Goal: Check status: Check status

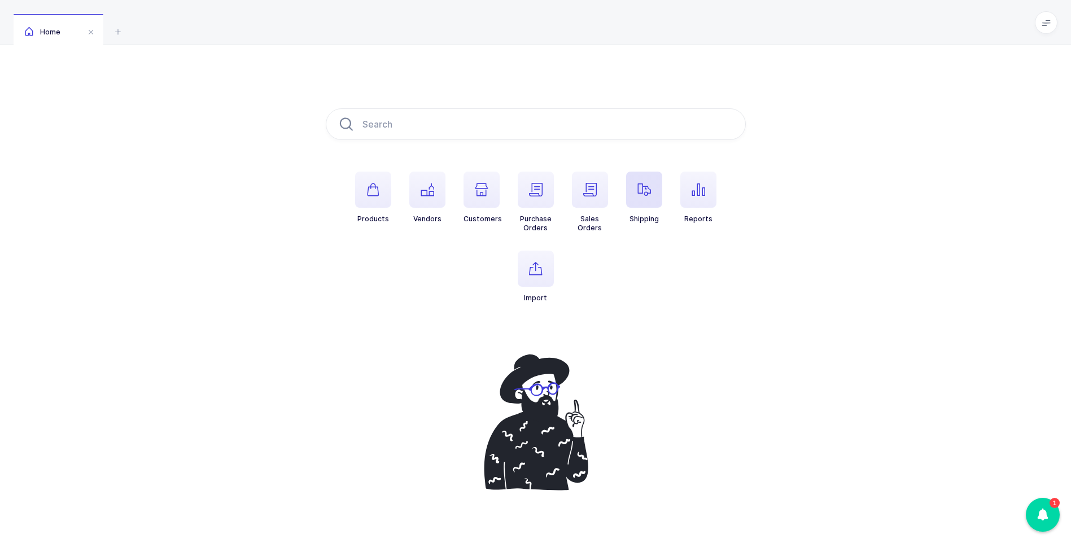
click at [639, 195] on icon "button" at bounding box center [645, 190] width 14 height 14
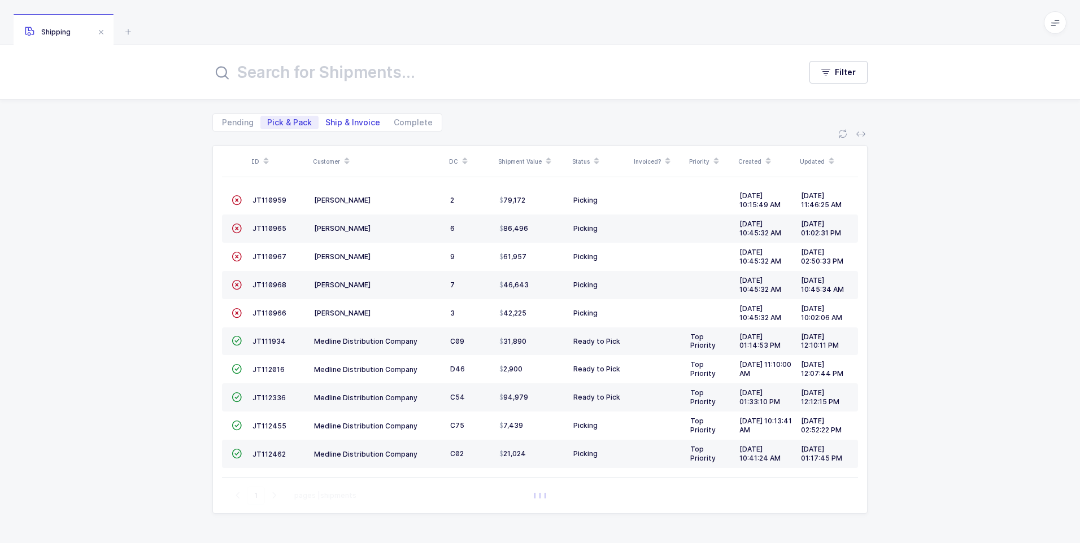
click at [348, 124] on span "Ship & Invoice" at bounding box center [352, 123] width 55 height 8
click at [326, 123] on input "Ship & Invoice" at bounding box center [321, 119] width 7 height 7
radio input "true"
radio input "false"
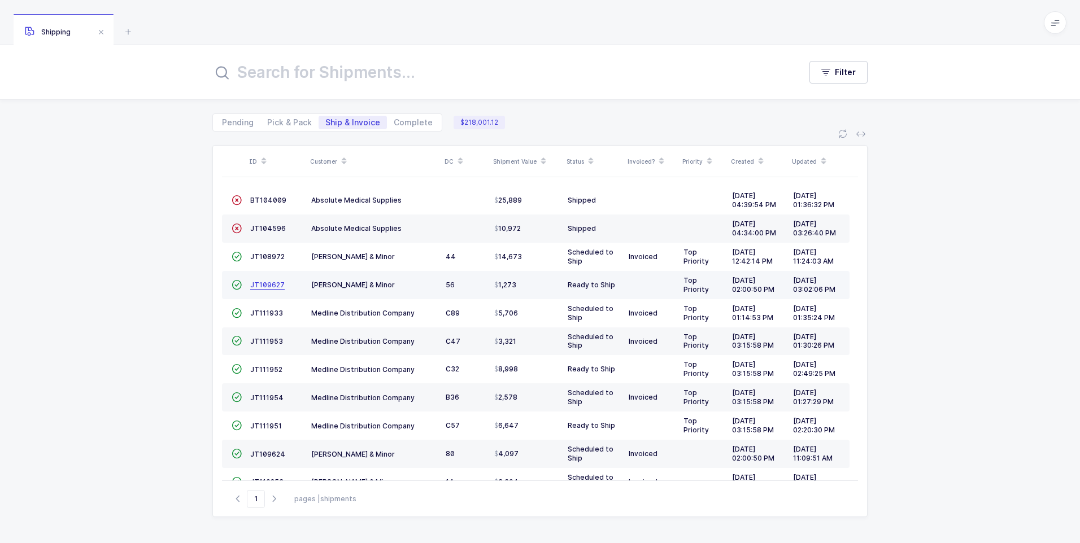
click at [262, 289] on span "JT109627" at bounding box center [267, 285] width 34 height 8
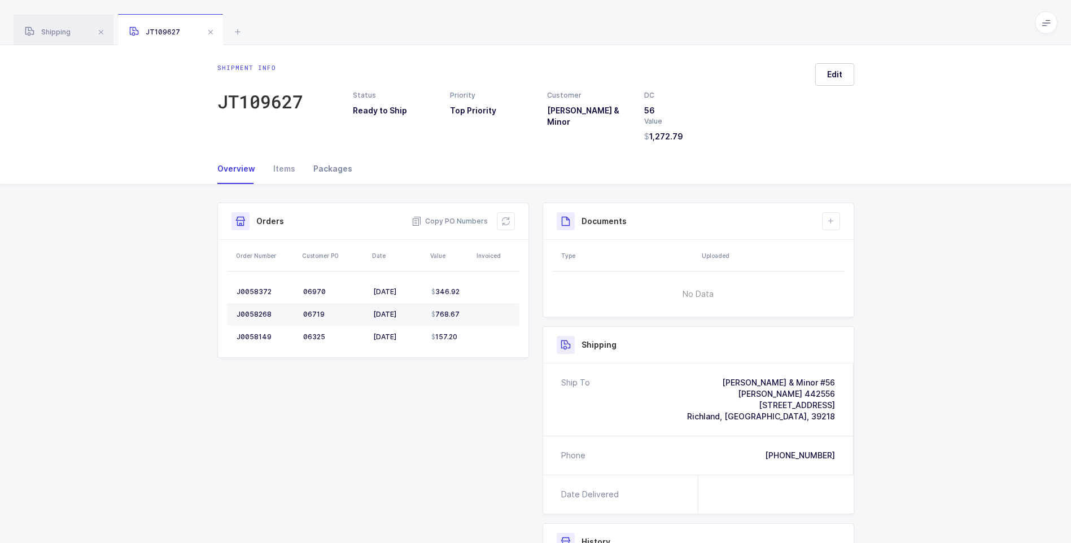
click at [346, 168] on div "Packages" at bounding box center [328, 169] width 48 height 30
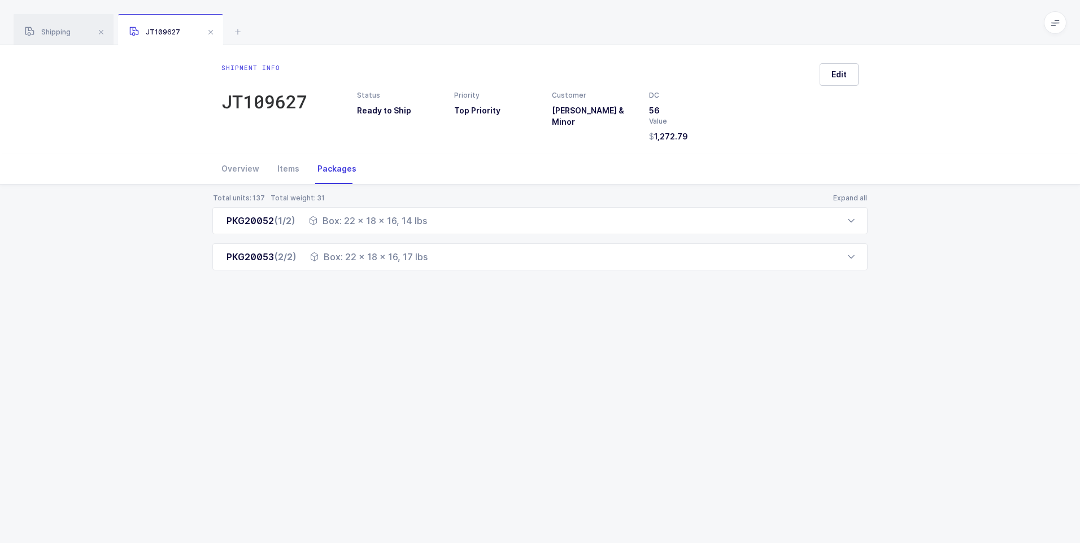
click at [219, 36] on div "JT109627" at bounding box center [170, 30] width 105 height 32
click at [209, 34] on span at bounding box center [211, 32] width 14 height 14
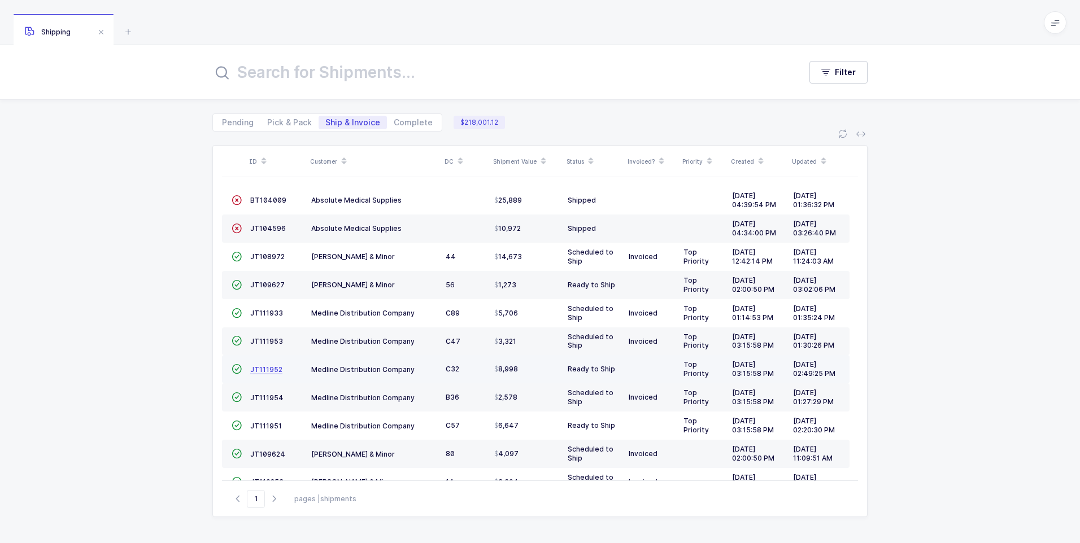
click at [265, 372] on span "JT111952" at bounding box center [266, 369] width 32 height 8
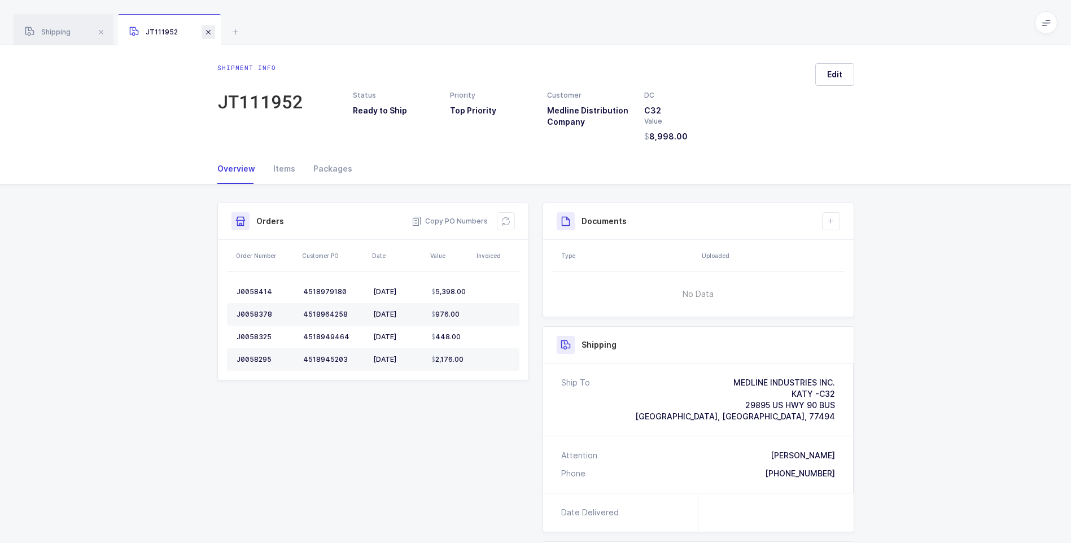
click at [213, 34] on span at bounding box center [209, 32] width 14 height 14
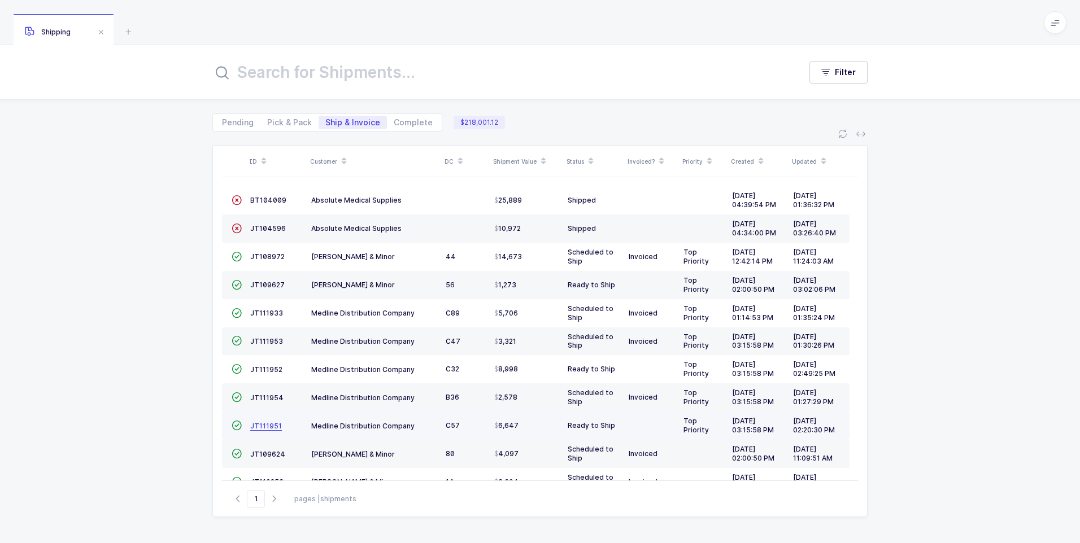
click at [271, 424] on span "JT111951" at bounding box center [266, 426] width 32 height 8
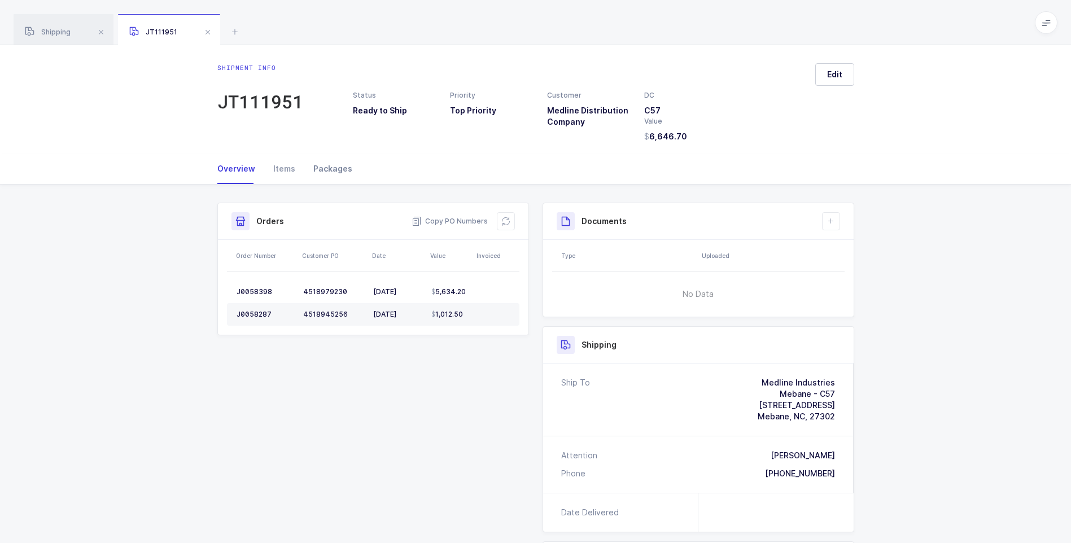
click at [325, 167] on div "Packages" at bounding box center [328, 169] width 48 height 30
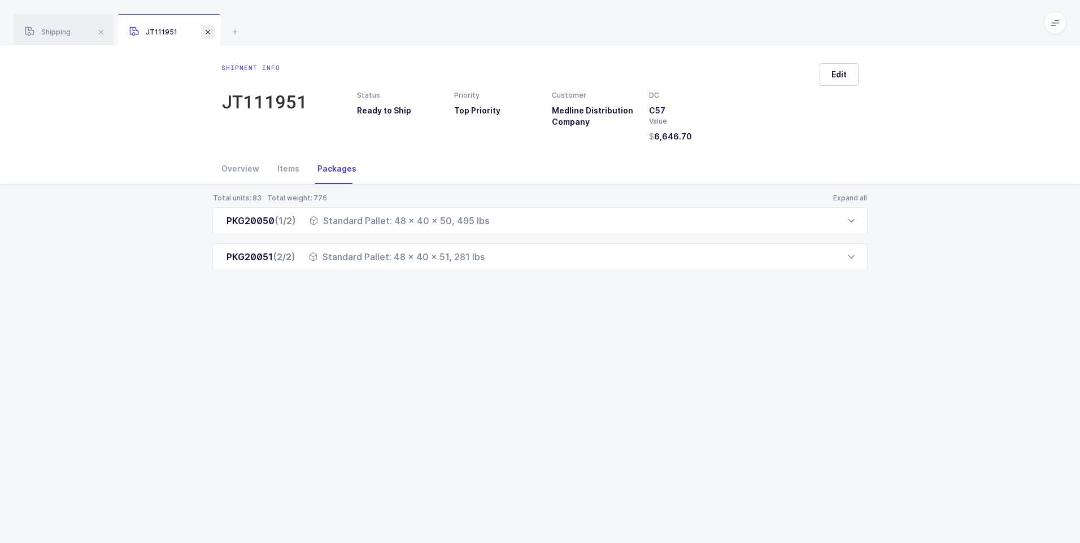
click at [204, 32] on span at bounding box center [208, 32] width 14 height 14
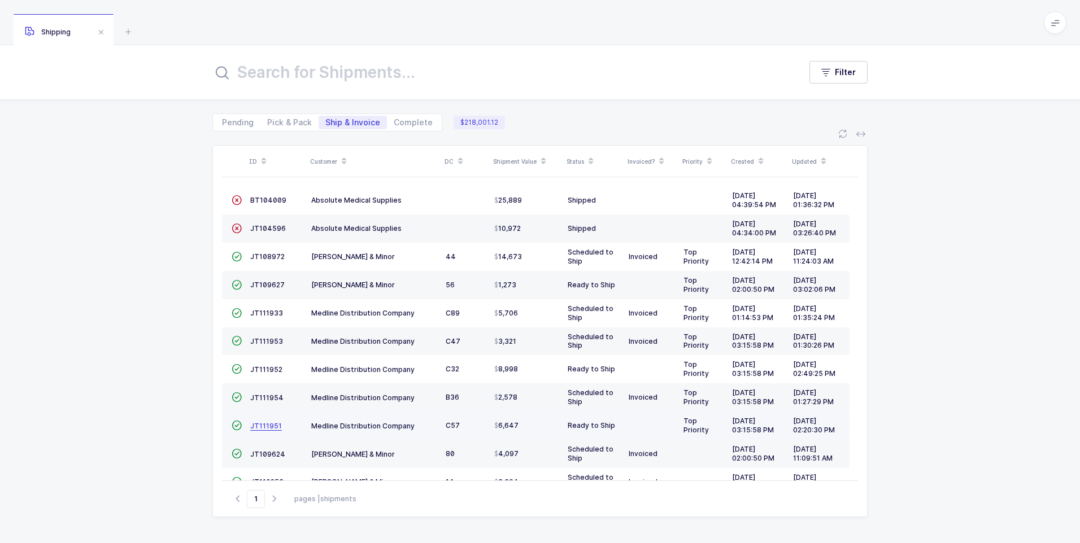
click at [269, 423] on span "JT111951" at bounding box center [266, 426] width 32 height 8
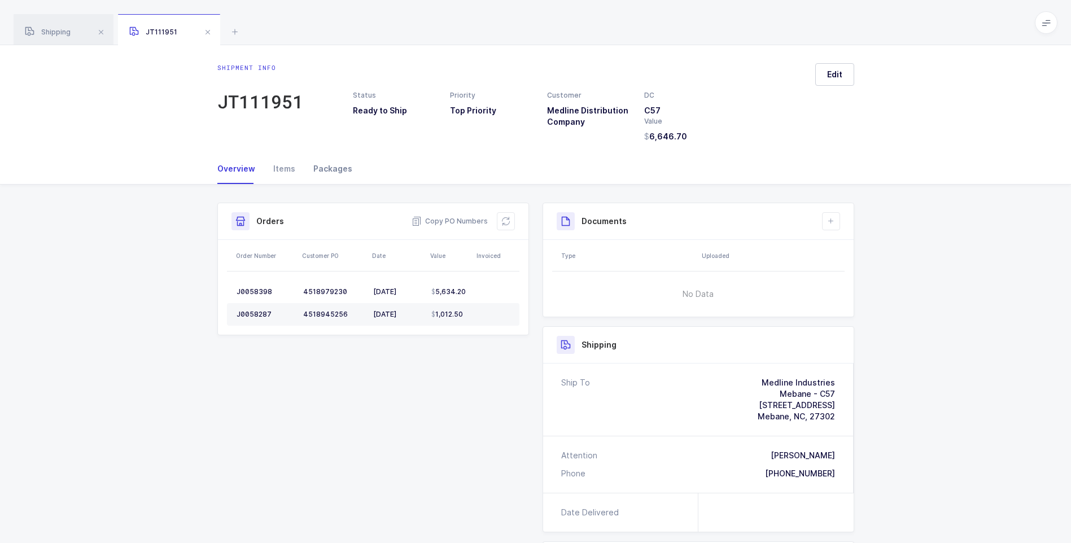
click at [336, 171] on div "Packages" at bounding box center [328, 169] width 48 height 30
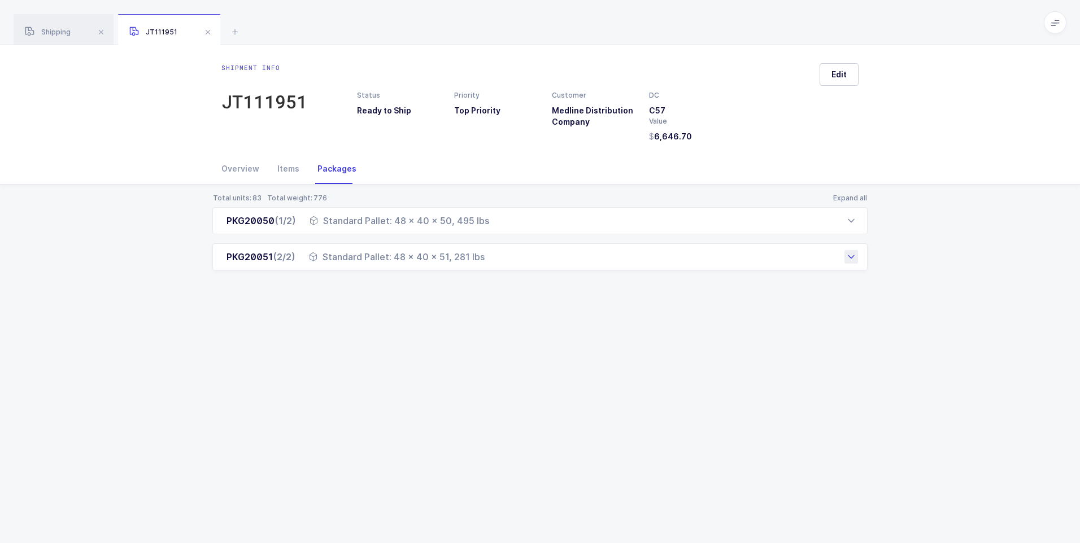
drag, startPoint x: 247, startPoint y: 216, endPoint x: 556, endPoint y: 267, distance: 313.6
click at [556, 267] on div "PKG20050 (1/2) Standard Pallet: 48 x 40 x 50, 495 lbs Order Number Customer PO …" at bounding box center [539, 238] width 655 height 63
copy div "20050 (1/2) Standard Pallet: 48 x 40 x 50, 495 lbs Order Number Customer PO SKU…"
click at [235, 170] on div "Overview" at bounding box center [244, 169] width 47 height 30
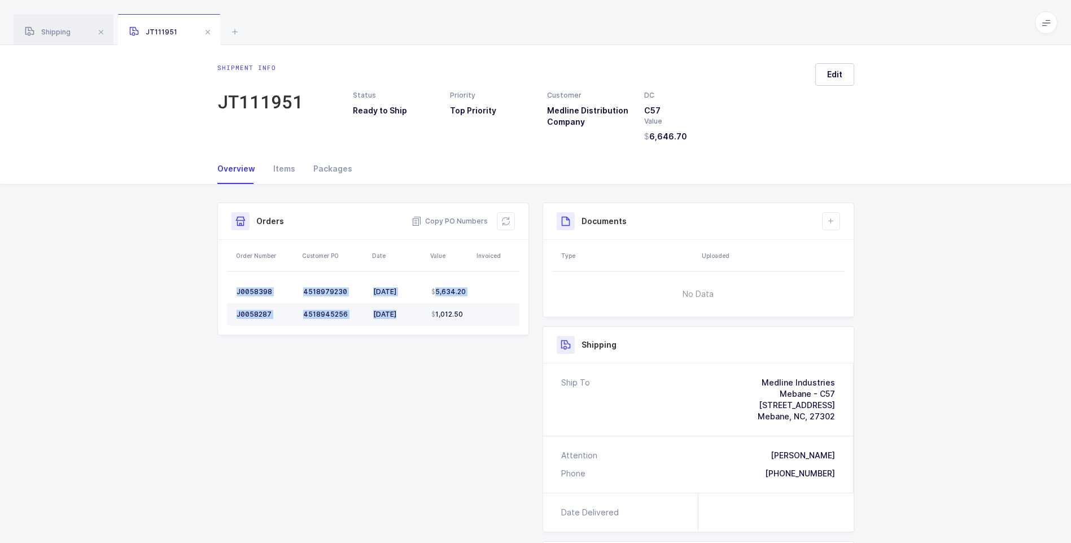
drag, startPoint x: 226, startPoint y: 286, endPoint x: 429, endPoint y: 320, distance: 204.9
click at [429, 320] on tbody "J0058398 4518979230 [DATE] 5,634.20 J0058287 4518945256 [DATE] 1,012.50" at bounding box center [373, 303] width 292 height 45
drag, startPoint x: 429, startPoint y: 320, endPoint x: 426, endPoint y: 333, distance: 13.7
click at [426, 333] on table "J0058398 4518979230 [DATE] 5,634.20 J0058287 4518945256 [DATE] 1,012.50" at bounding box center [373, 303] width 292 height 63
drag, startPoint x: 417, startPoint y: 280, endPoint x: 411, endPoint y: 308, distance: 29.0
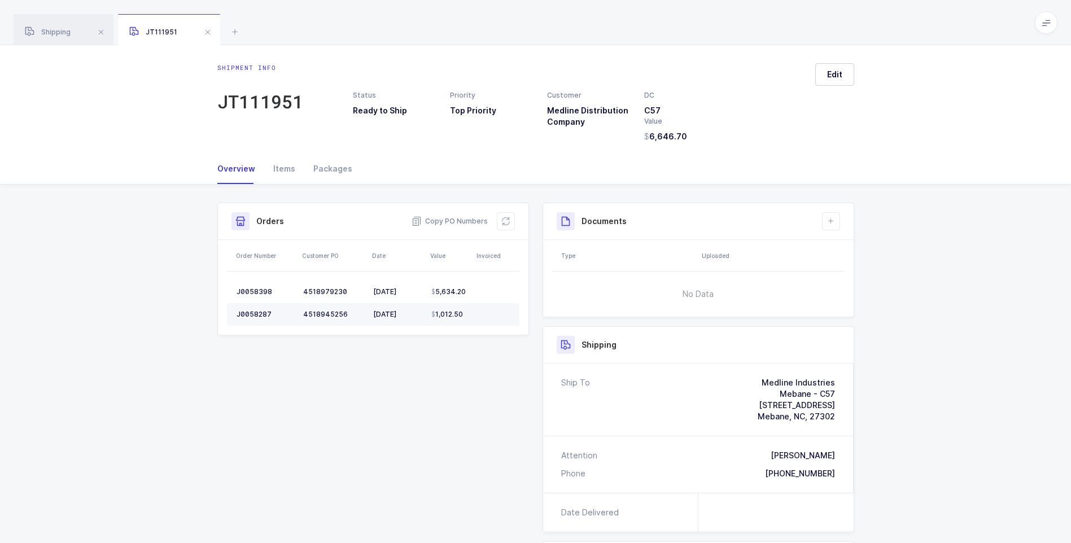
click at [411, 308] on table "J0058398 4518979230 [DATE] 5,634.20 J0058287 4518945256 [DATE] 1,012.50" at bounding box center [373, 303] width 292 height 63
click at [158, 309] on div "Shipment Info Shipment Number JT111951 Status Ready to Ship Priority Top Priori…" at bounding box center [535, 472] width 1071 height 574
drag, startPoint x: 234, startPoint y: 290, endPoint x: 475, endPoint y: 329, distance: 244.3
click at [475, 329] on table "J0058398 4518979230 [DATE] 5,634.20 J0058287 4518945256 [DATE] 1,012.50" at bounding box center [373, 303] width 292 height 63
drag, startPoint x: 475, startPoint y: 329, endPoint x: 421, endPoint y: 296, distance: 63.3
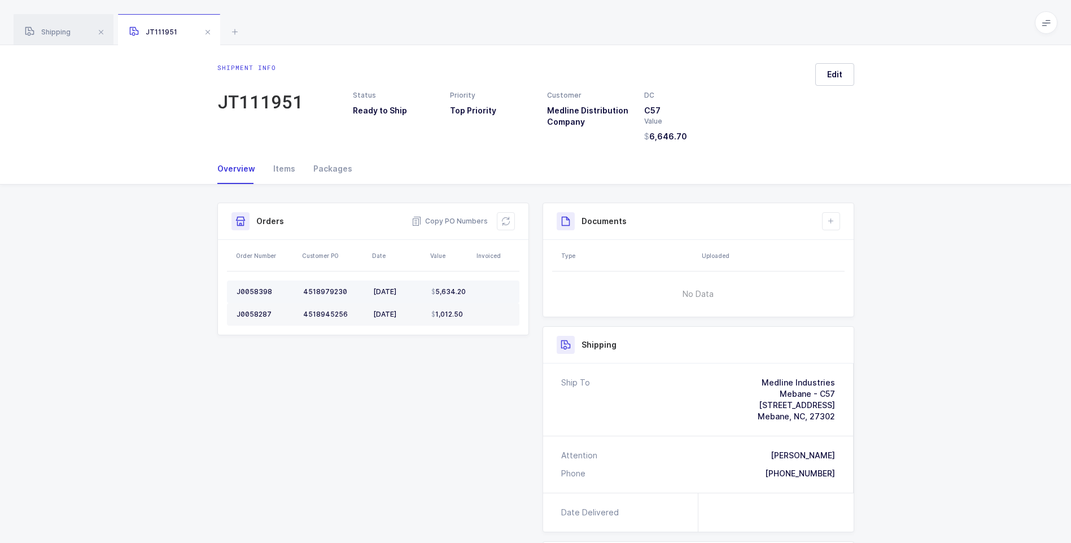
copy colgroup
drag, startPoint x: 766, startPoint y: 382, endPoint x: 845, endPoint y: 427, distance: 91.5
click at [845, 427] on div "Ship To Medline Industries Mebane - C57 [STREET_ADDRESS][PERSON_NAME]" at bounding box center [698, 400] width 311 height 72
drag, startPoint x: 845, startPoint y: 427, endPoint x: 814, endPoint y: 397, distance: 43.5
copy div "Medline Industries Mebane - C57 [STREET_ADDRESS][PERSON_NAME]"
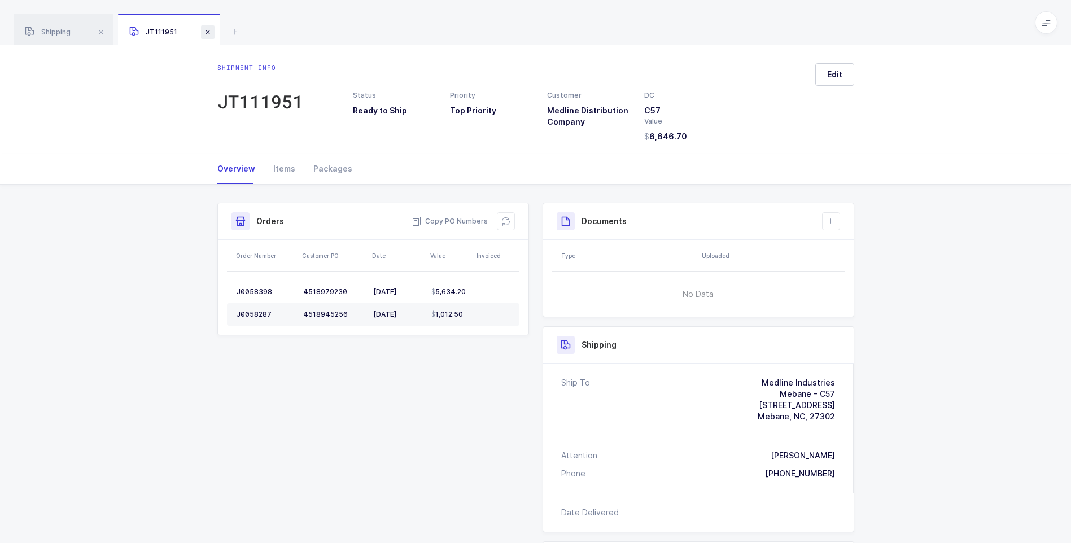
click at [210, 33] on span at bounding box center [208, 32] width 14 height 14
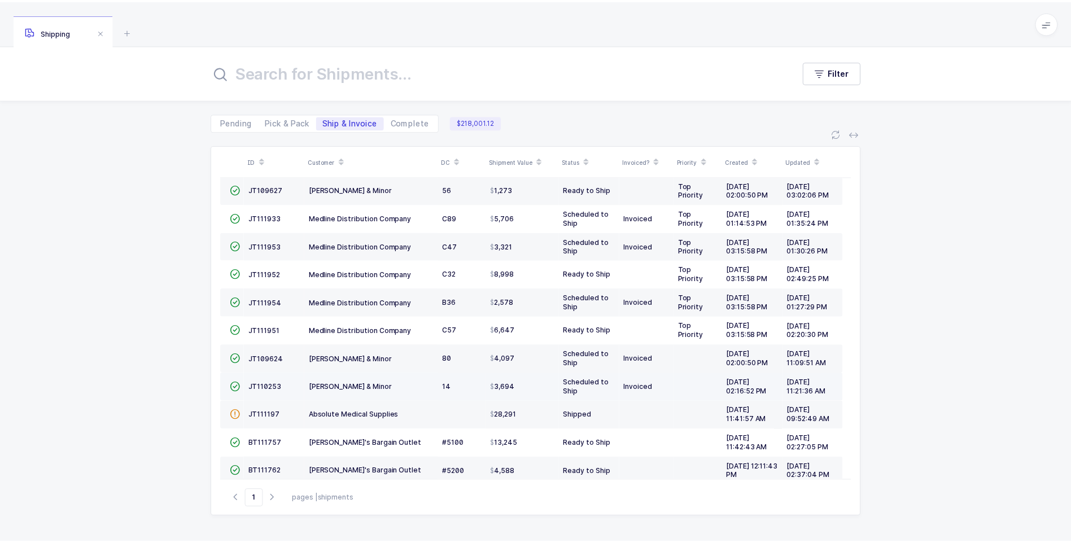
scroll to position [169, 0]
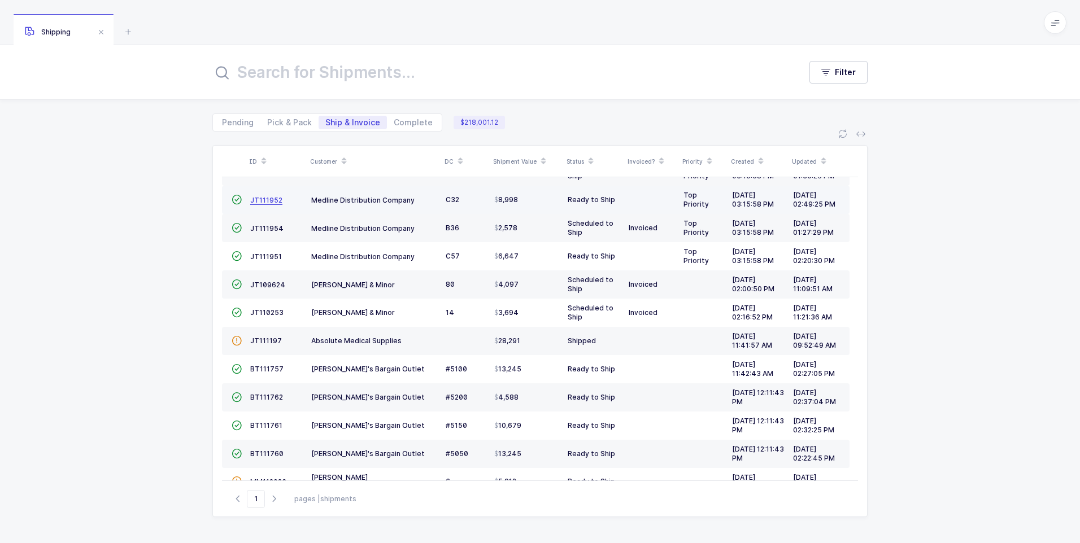
click at [263, 202] on span "JT111952" at bounding box center [266, 200] width 32 height 8
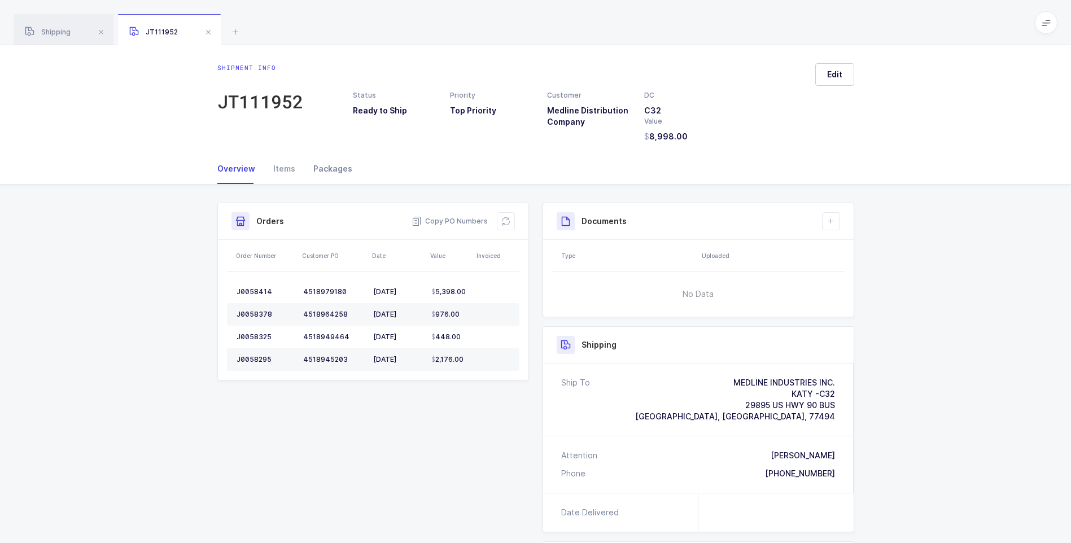
click at [330, 169] on div "Packages" at bounding box center [328, 169] width 48 height 30
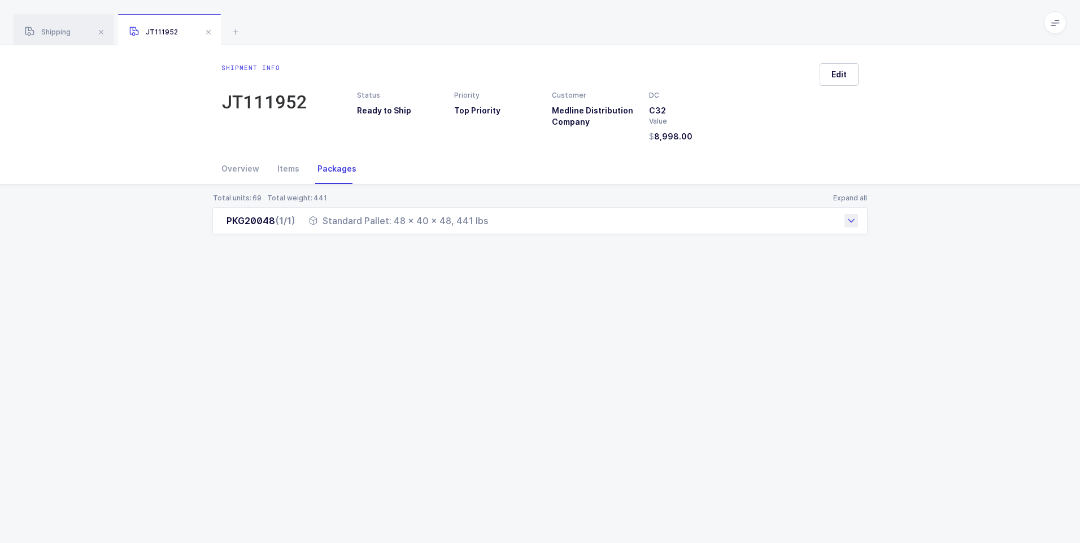
drag, startPoint x: 529, startPoint y: 217, endPoint x: 325, endPoint y: 216, distance: 203.9
click at [325, 216] on div "PKG20048 (1/1) Standard Pallet: 48 x 40 x 48, 441 lbs" at bounding box center [539, 220] width 655 height 27
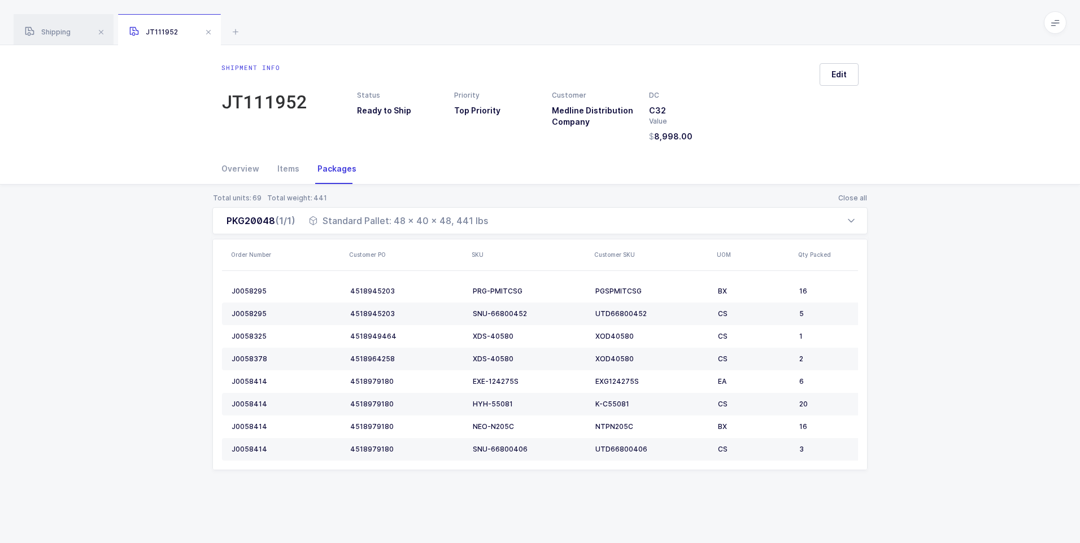
click at [188, 247] on div "Total units: 69 Total weight: 441 Close all PKG20048 (1/1) Standard Pallet: 48 …" at bounding box center [540, 346] width 1062 height 322
drag, startPoint x: 226, startPoint y: 219, endPoint x: 528, endPoint y: 226, distance: 301.6
click at [528, 226] on div "PKG20048 (1/1) Standard Pallet: 48 x 40 x 48, 441 lbs" at bounding box center [539, 220] width 655 height 27
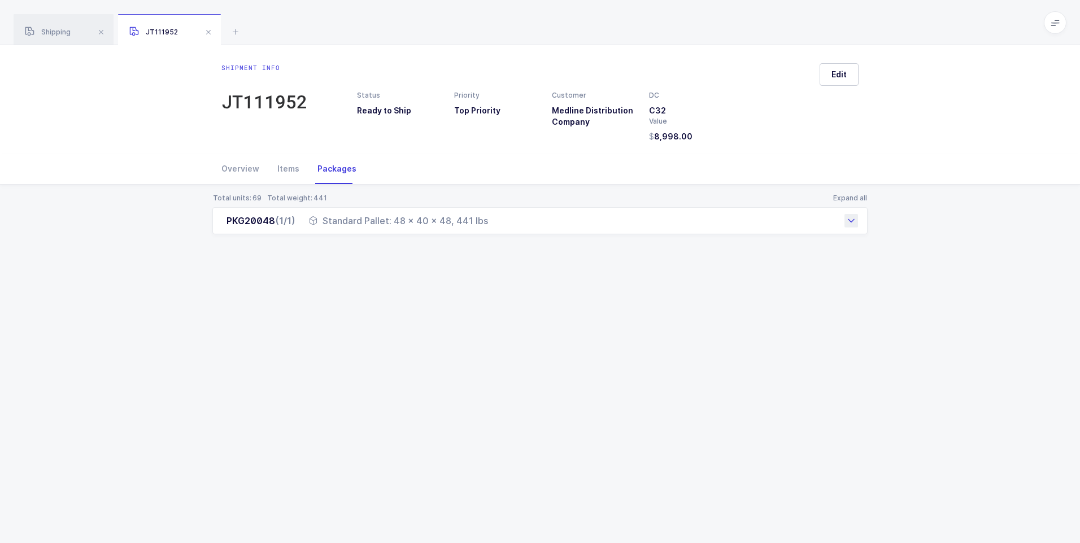
copy div "PKG20048 (1/1) Standard Pallet: 48 x 40 x 48, 441 lbs"
click at [243, 169] on div "Overview" at bounding box center [244, 169] width 47 height 30
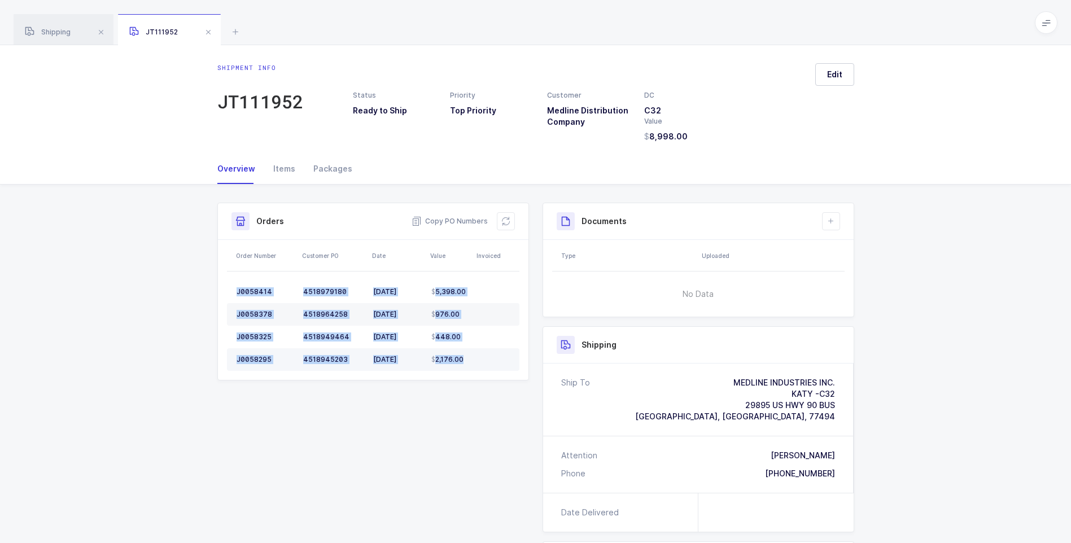
drag, startPoint x: 237, startPoint y: 279, endPoint x: 462, endPoint y: 361, distance: 239.9
click at [462, 361] on table "J0058414 4518979180 [DATE] 5,398.00 J0058378 4518964258 [DATE] 976.00 J0058325 …" at bounding box center [373, 326] width 292 height 108
drag, startPoint x: 462, startPoint y: 361, endPoint x: 446, endPoint y: 345, distance: 23.2
copy tbody "J0058414 4518979180 [DATE] 5,398.00 J0058378 4518964258 [DATE] 976.00 J0058325 …"
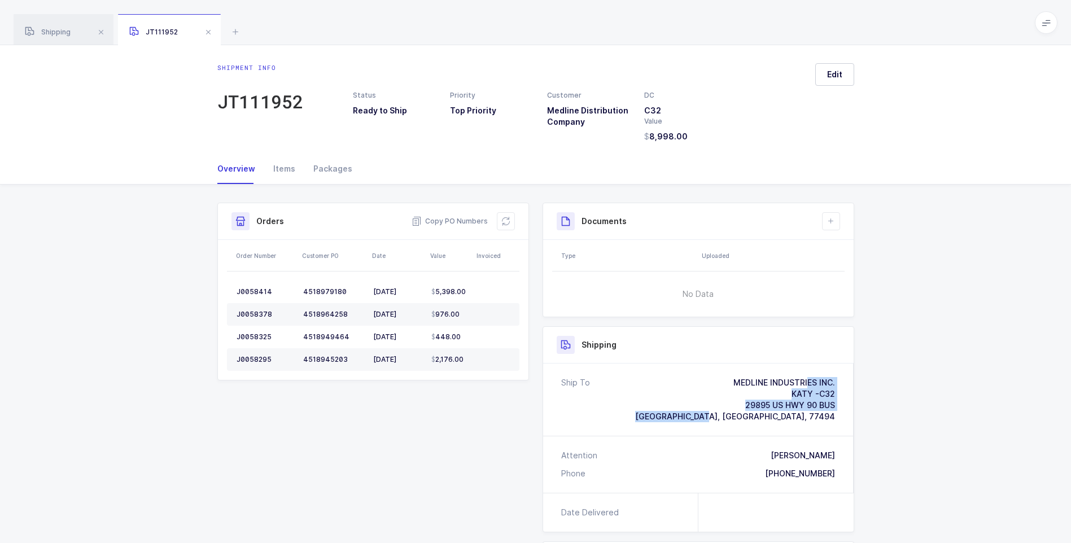
drag, startPoint x: 748, startPoint y: 390, endPoint x: 824, endPoint y: 426, distance: 83.6
click at [824, 426] on div "Ship To MEDLINE INDUSTRIES INC. KATY -C32 [STREET_ADDRESS]" at bounding box center [698, 400] width 311 height 72
drag, startPoint x: 824, startPoint y: 426, endPoint x: 724, endPoint y: 384, distance: 108.3
click at [724, 384] on div "Ship To MEDLINE INDUSTRIES INC. KATY -C32 [STREET_ADDRESS]" at bounding box center [698, 399] width 274 height 45
drag, startPoint x: 726, startPoint y: 380, endPoint x: 859, endPoint y: 427, distance: 141.3
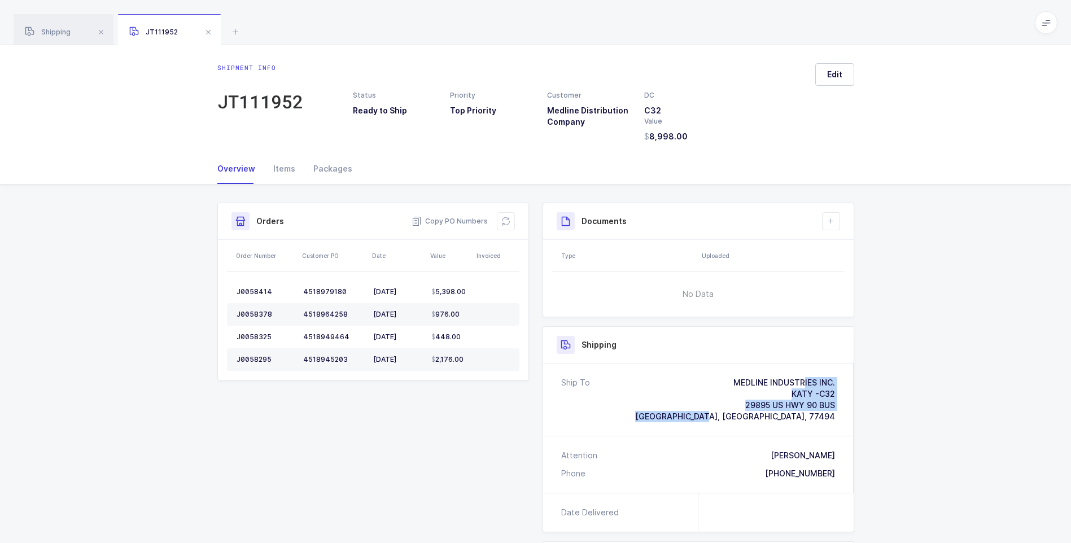
click at [859, 427] on div "Documents Create Document Upload Document Type Uploaded No Data Shipping Ship T…" at bounding box center [698, 467] width 325 height 529
drag, startPoint x: 859, startPoint y: 427, endPoint x: 823, endPoint y: 405, distance: 41.8
copy div "MEDLINE INDUSTRIES INC. KATY -C32 [STREET_ADDRESS]"
